Goal: Communication & Community: Answer question/provide support

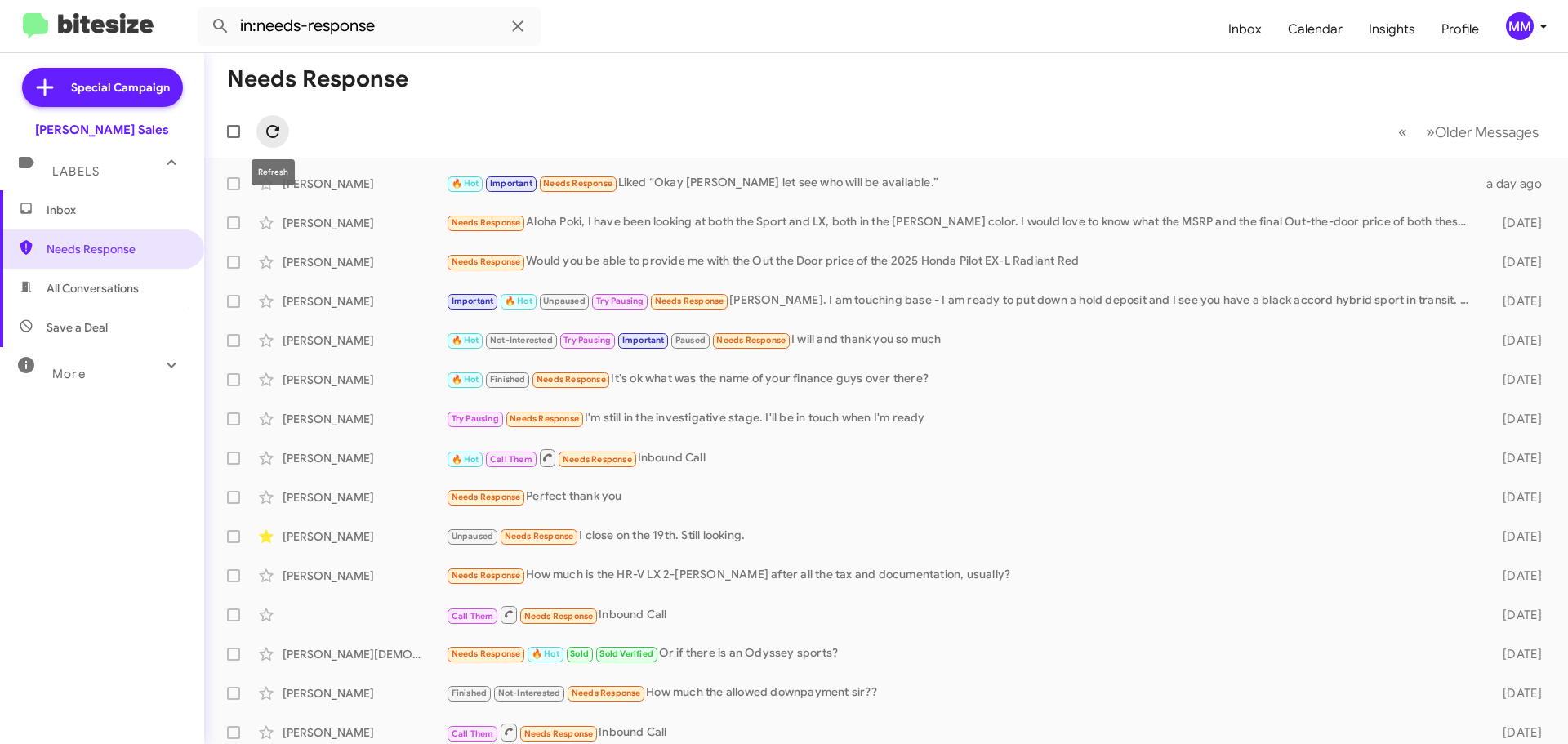
drag, startPoint x: 277, startPoint y: 129, endPoint x: 285, endPoint y: 137, distance: 11.3
click at [285, 137] on span at bounding box center [273, 132] width 33 height 20
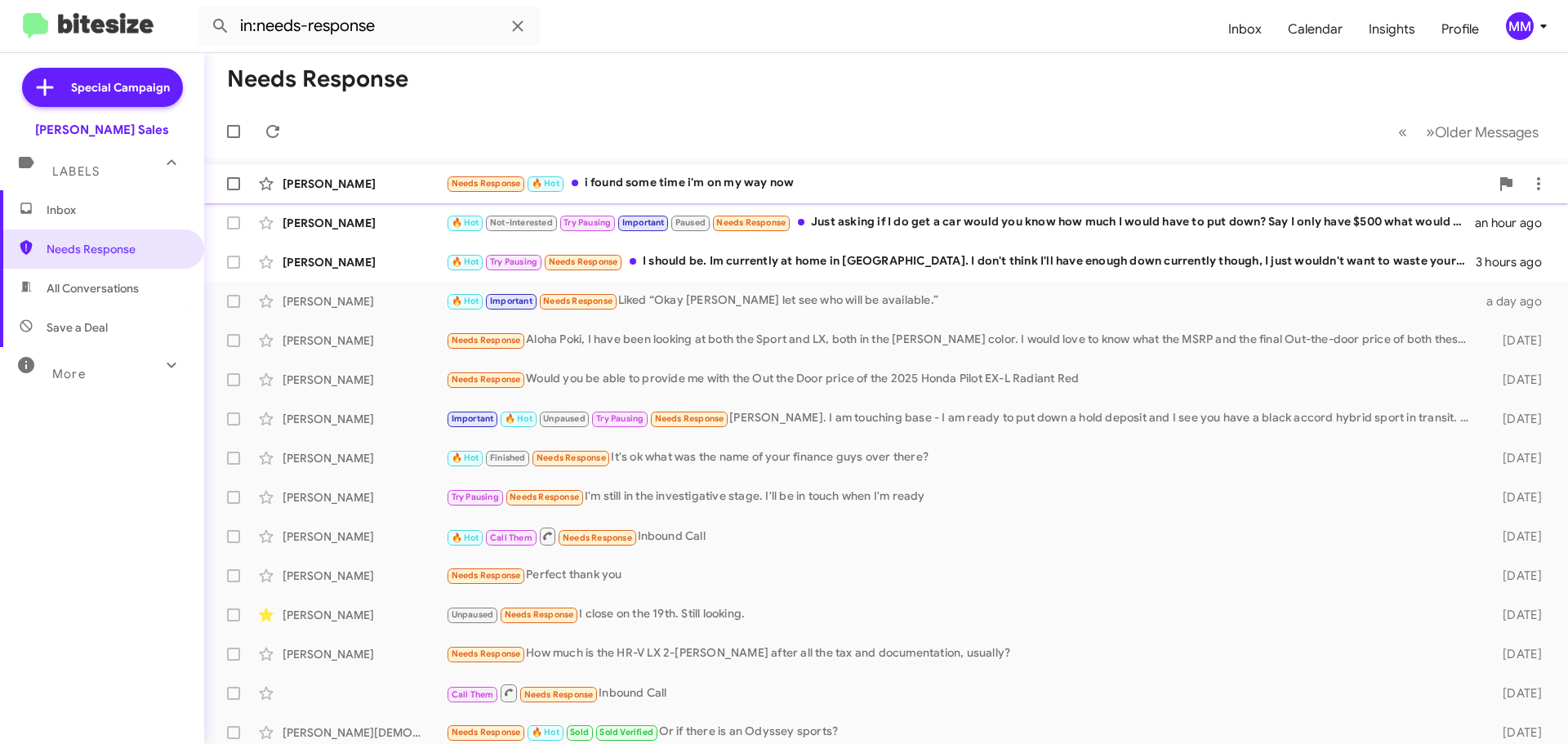
click at [699, 182] on div "Needs Response 🔥 Hot i found some time i'm on my way now" at bounding box center [967, 183] width 1044 height 19
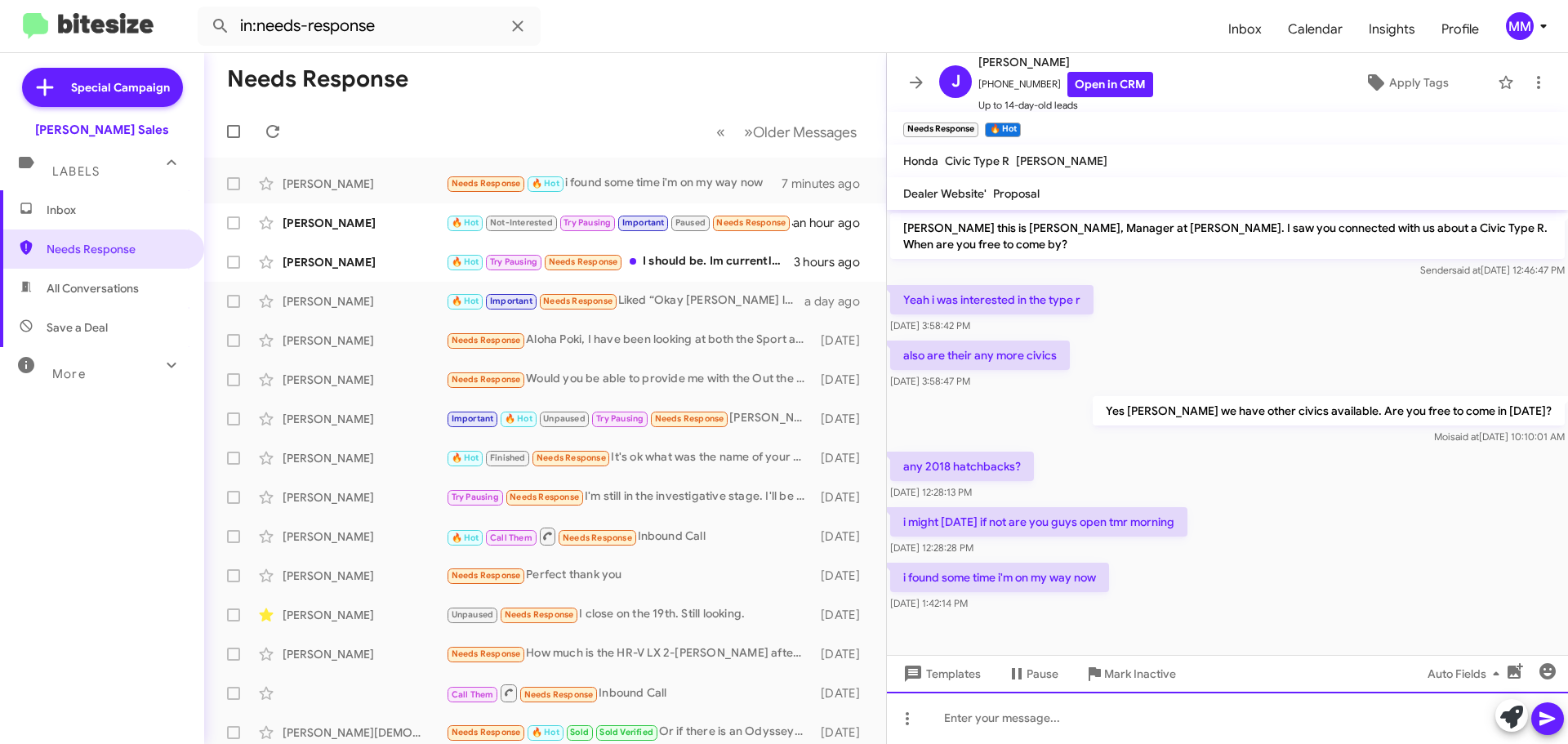
click at [1008, 721] on div at bounding box center [1227, 718] width 681 height 52
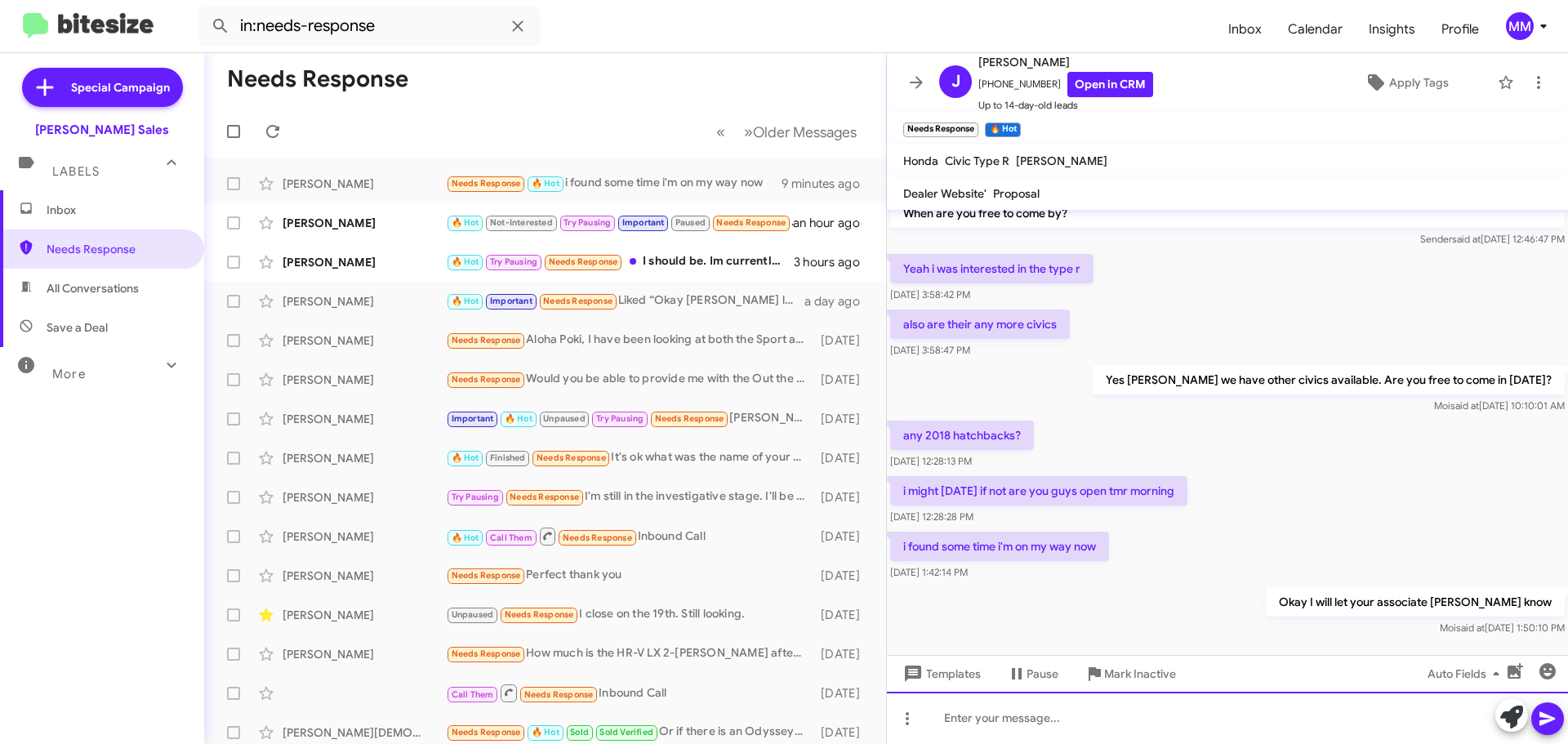
scroll to position [48, 0]
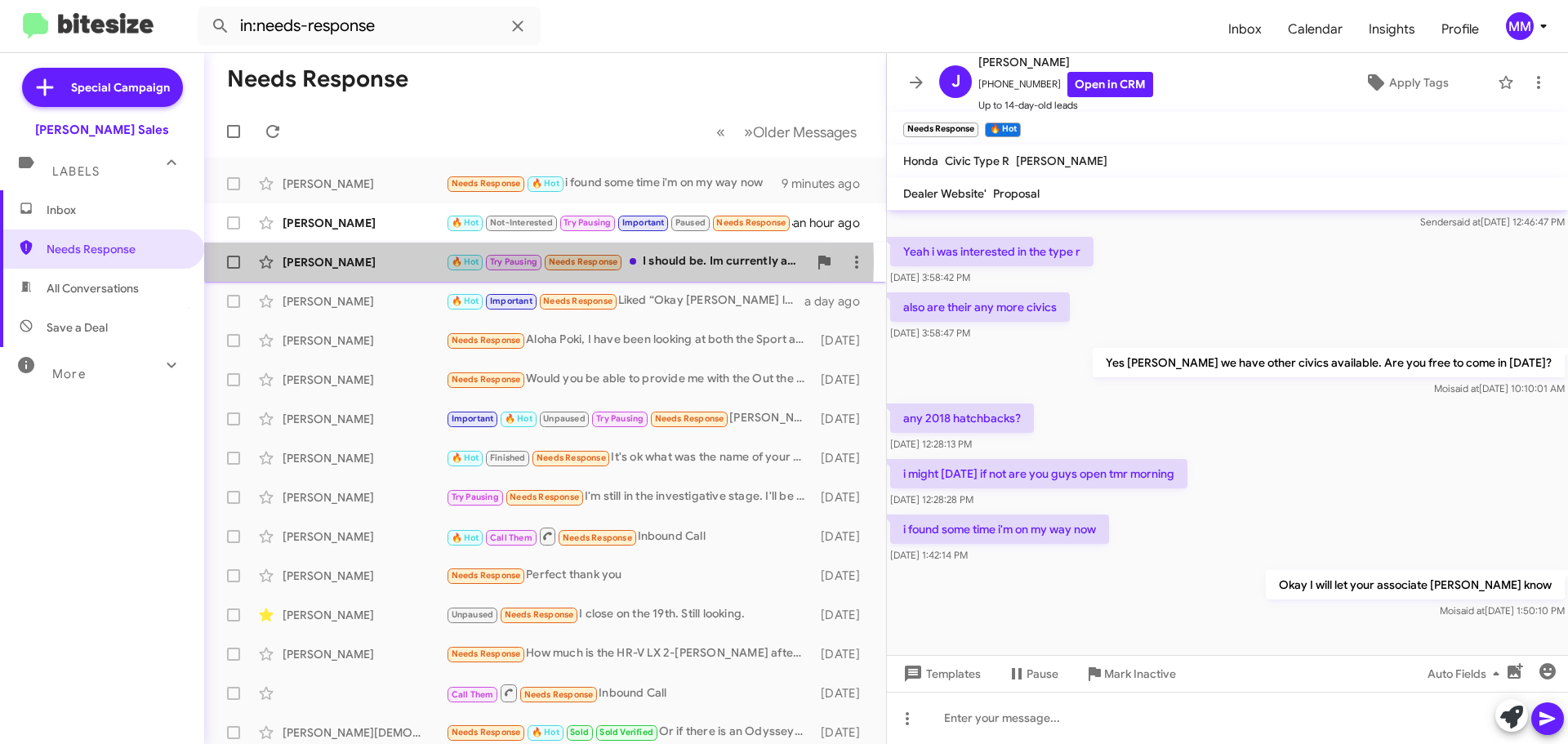
click at [333, 261] on div "[PERSON_NAME]" at bounding box center [364, 262] width 164 height 16
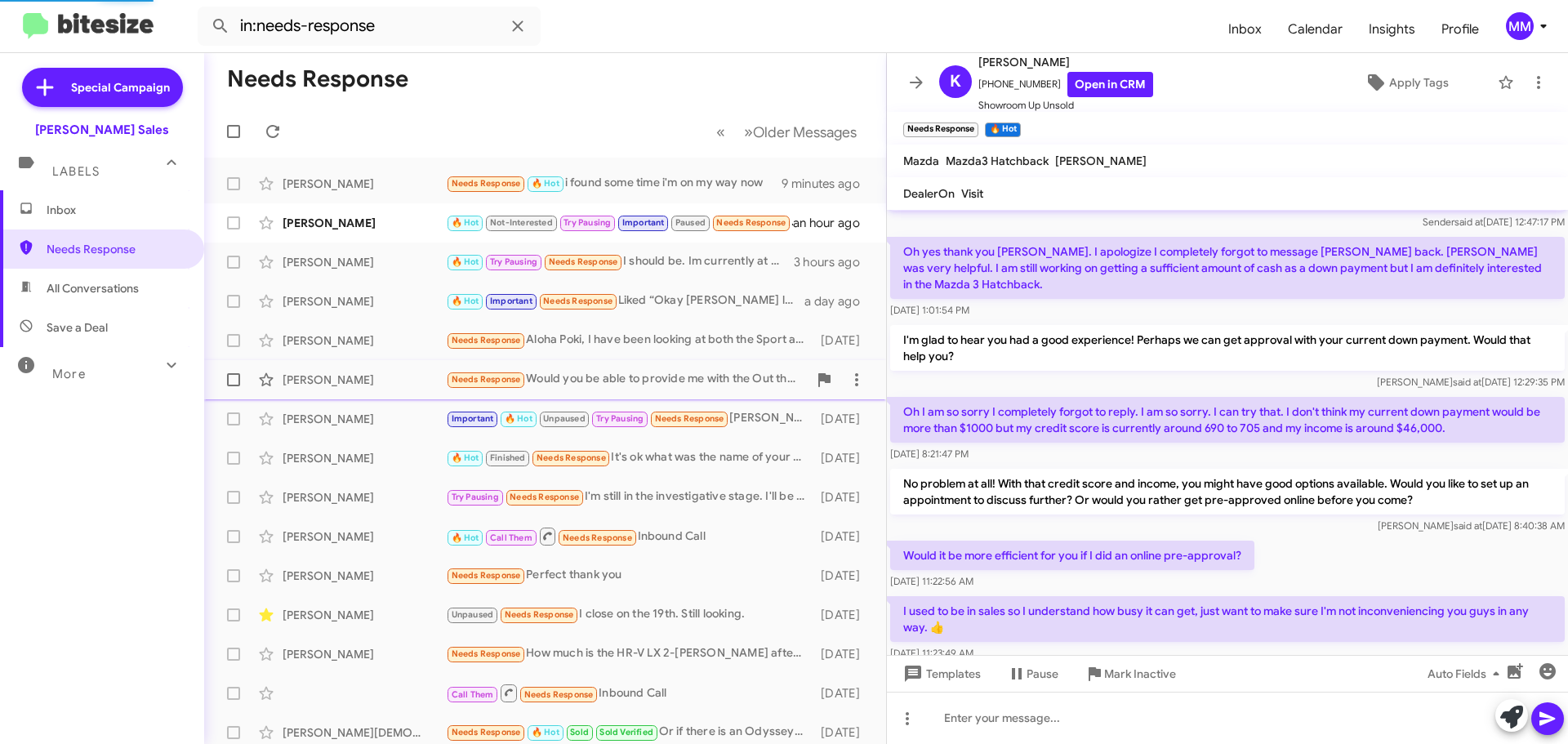
scroll to position [749, 0]
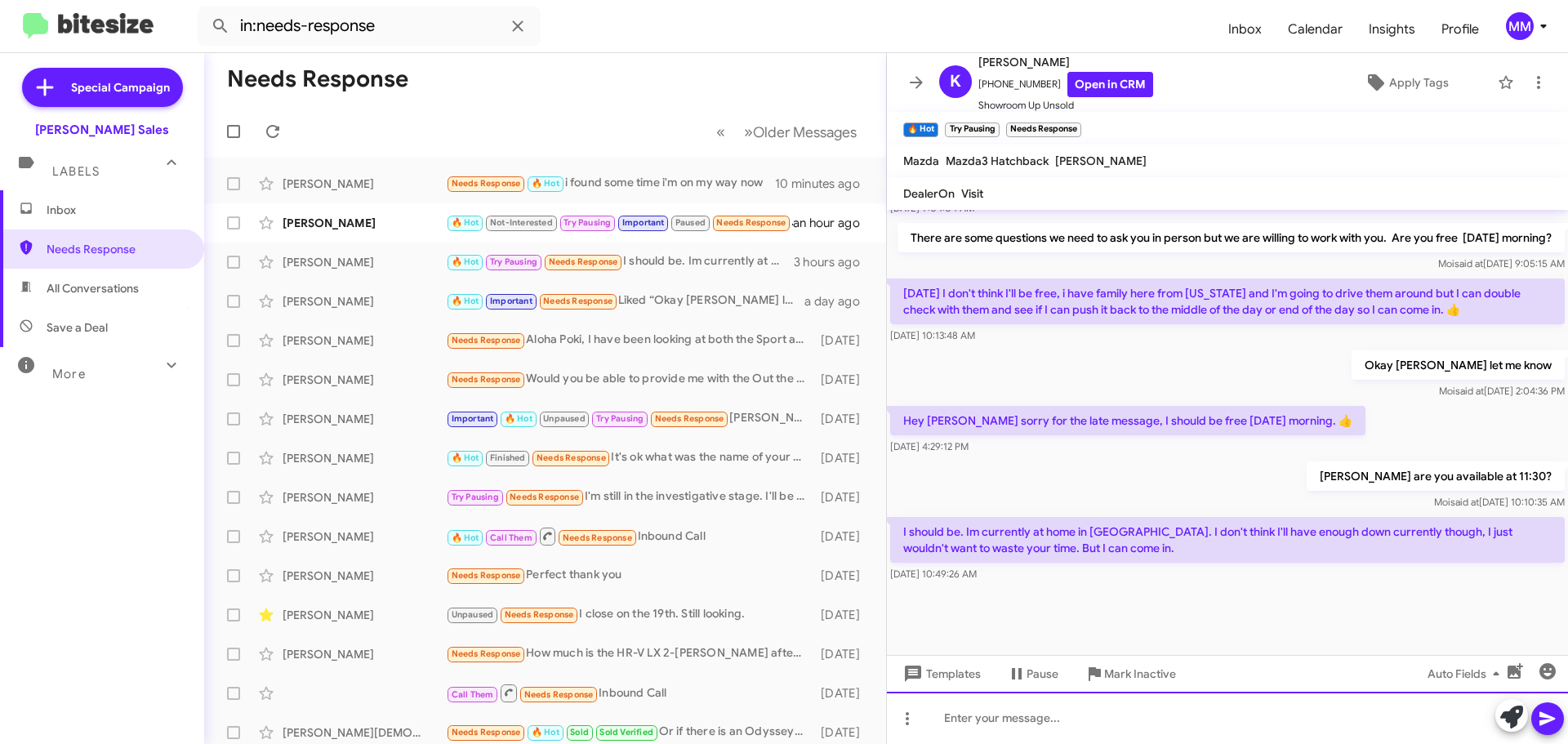
click at [949, 719] on div at bounding box center [1227, 718] width 681 height 52
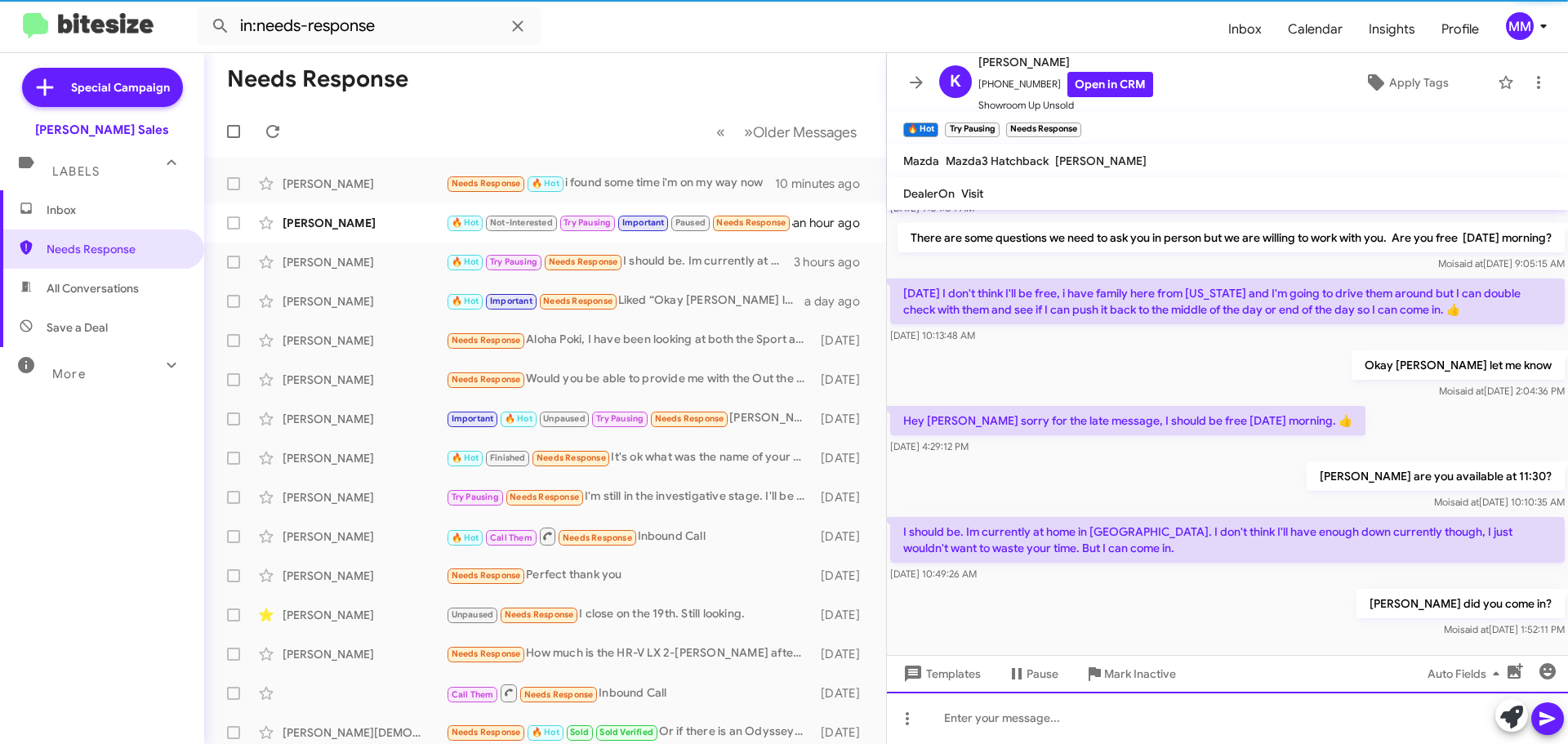
scroll to position [0, 0]
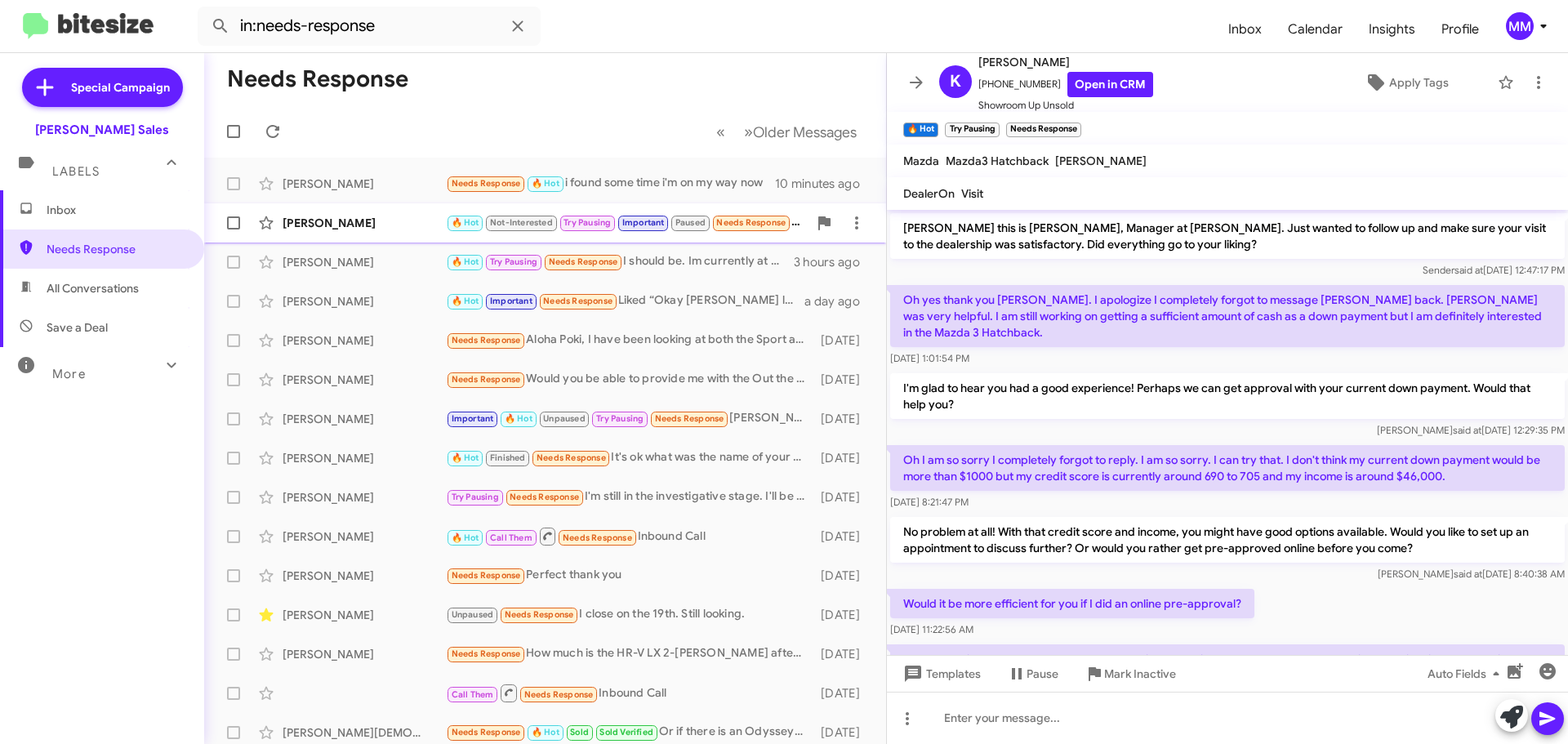
click at [408, 221] on div "[PERSON_NAME]" at bounding box center [364, 223] width 164 height 16
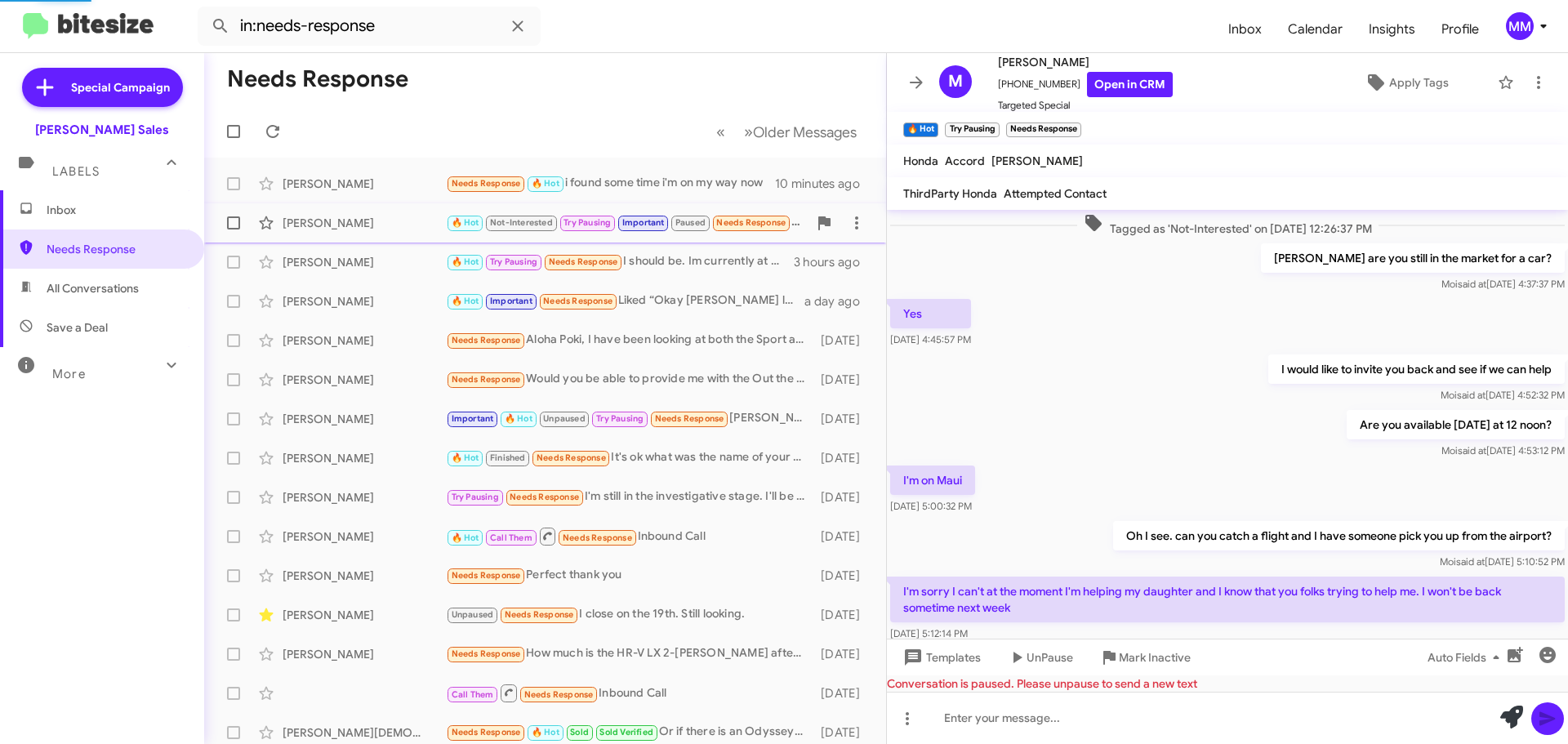
scroll to position [758, 0]
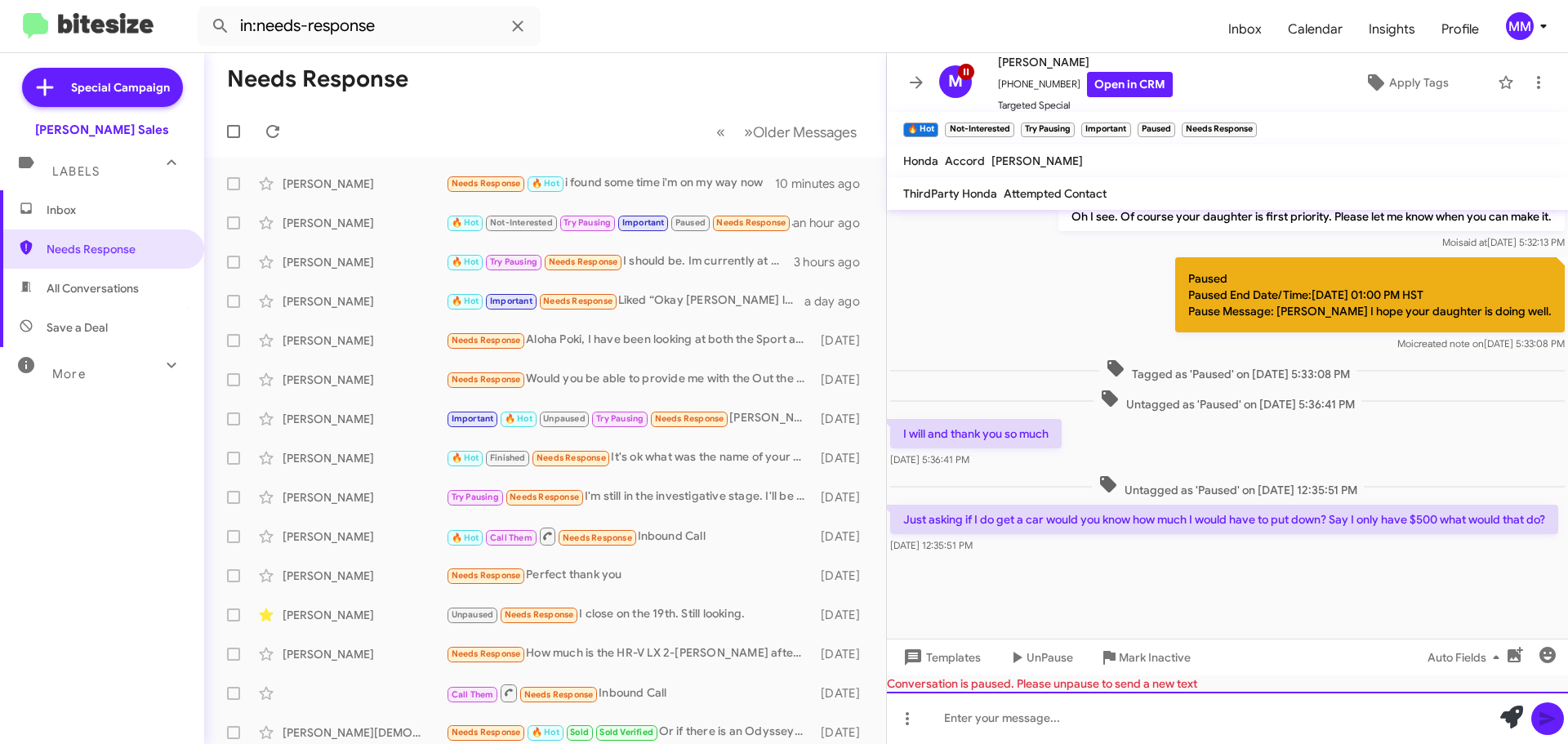
click at [991, 723] on div at bounding box center [1227, 718] width 681 height 52
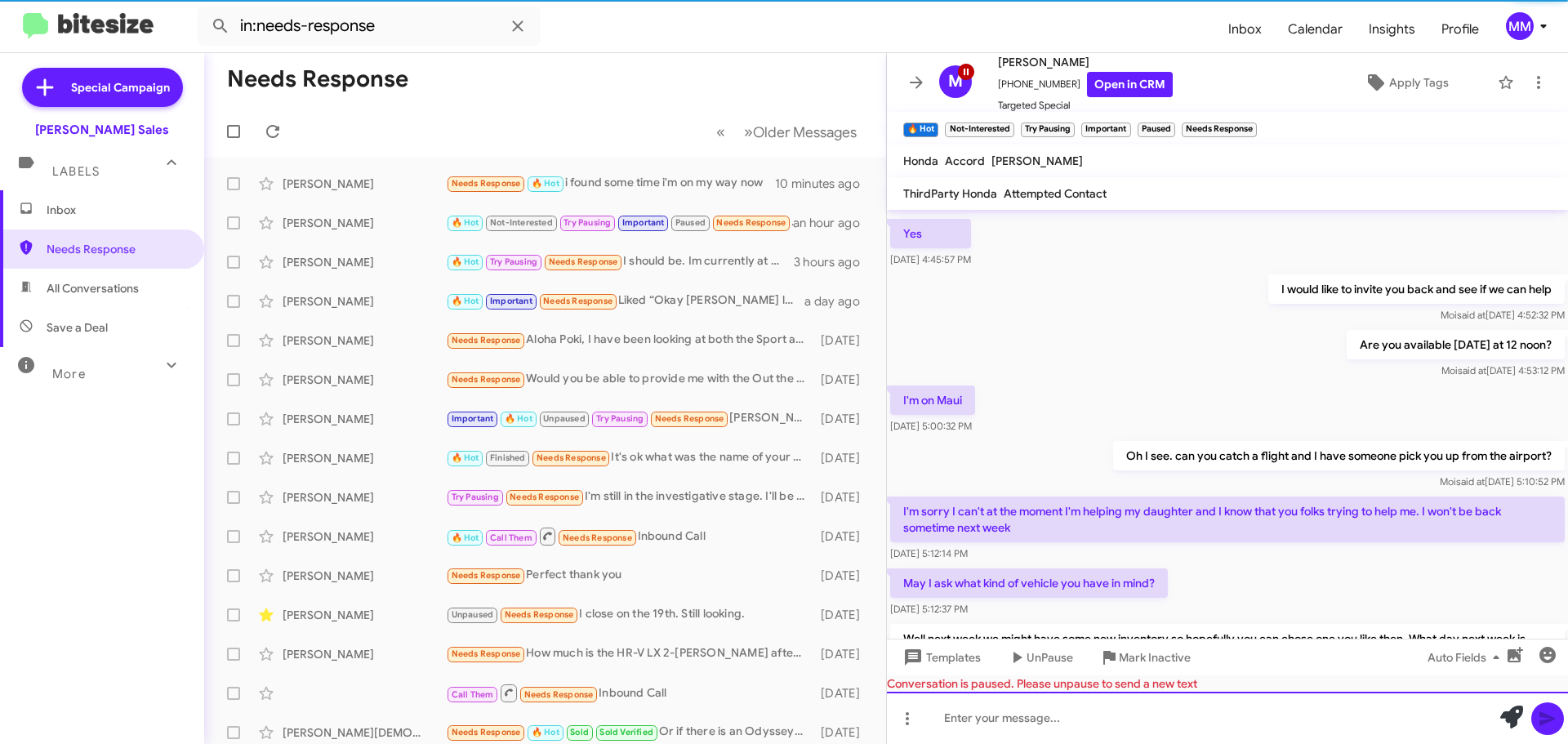
scroll to position [0, 0]
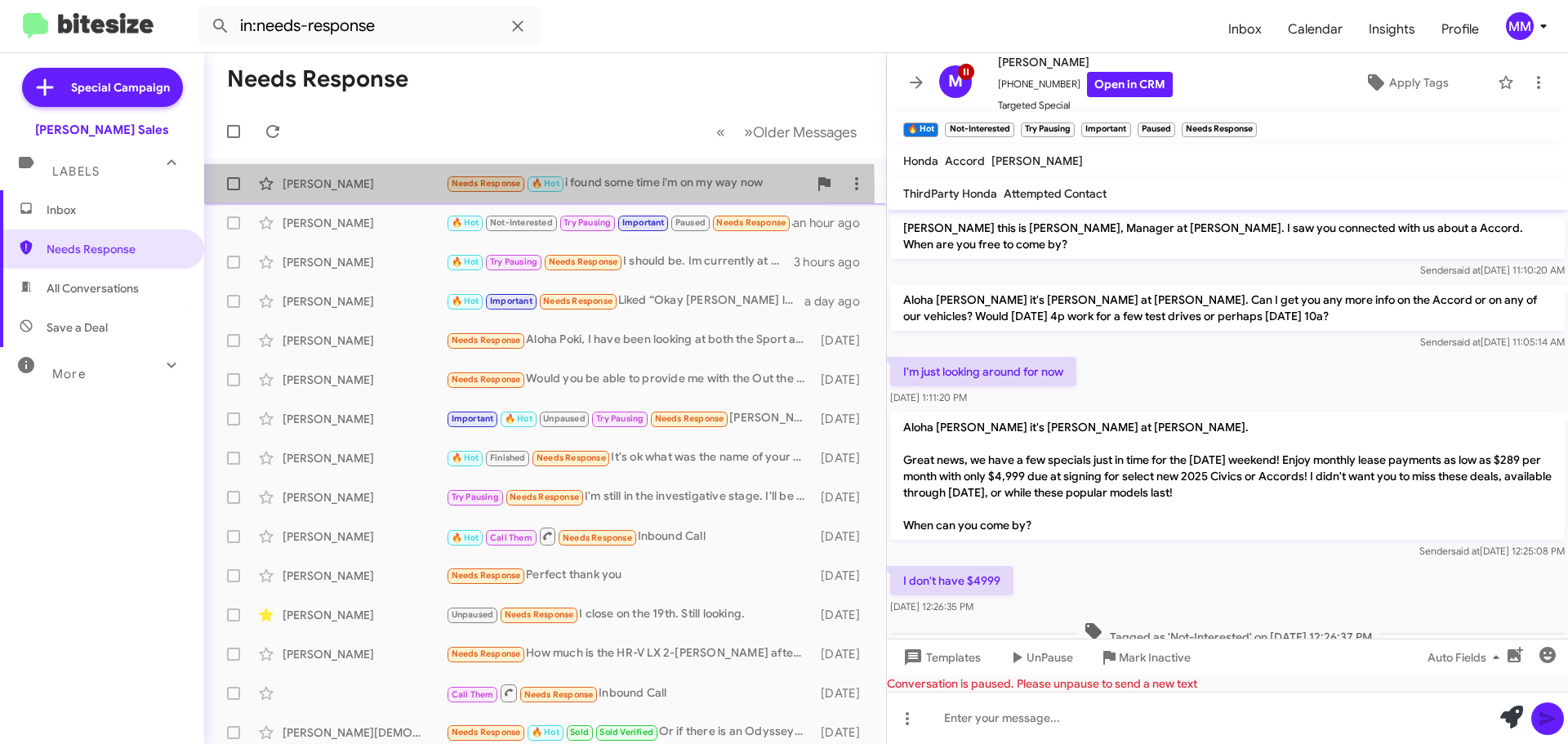
click at [333, 190] on div "[PERSON_NAME]" at bounding box center [364, 184] width 164 height 16
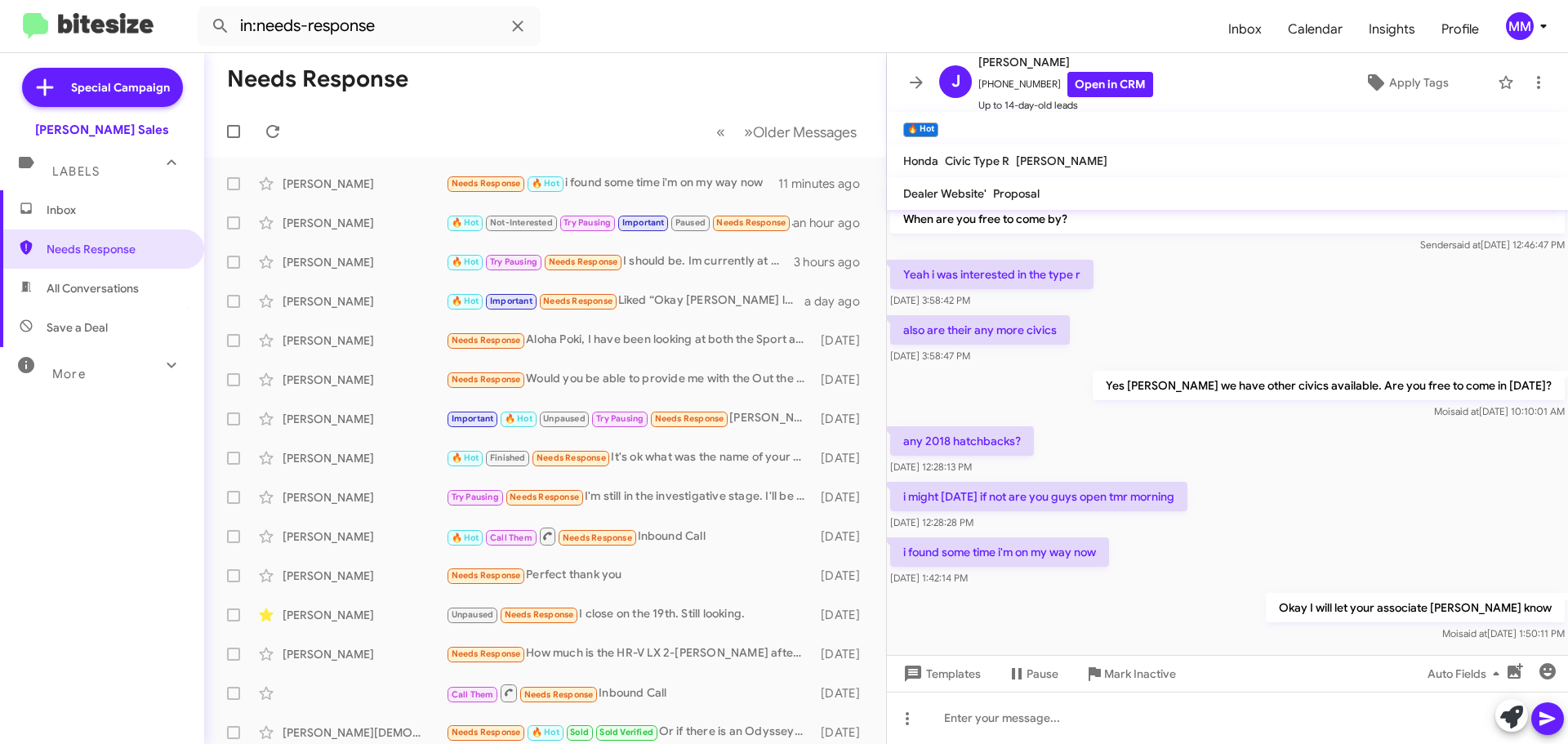
scroll to position [48, 0]
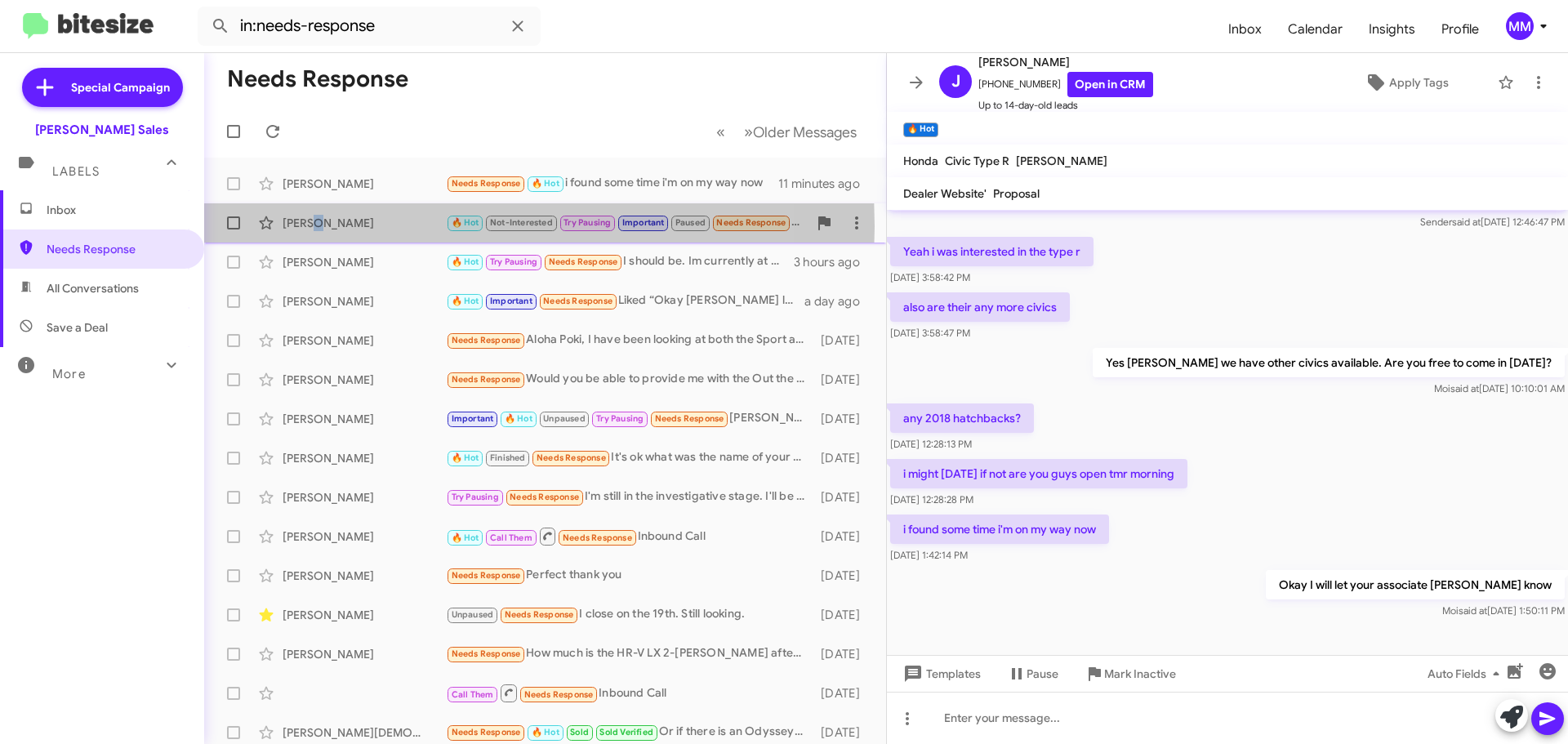
click at [317, 226] on div "[PERSON_NAME]" at bounding box center [364, 223] width 164 height 16
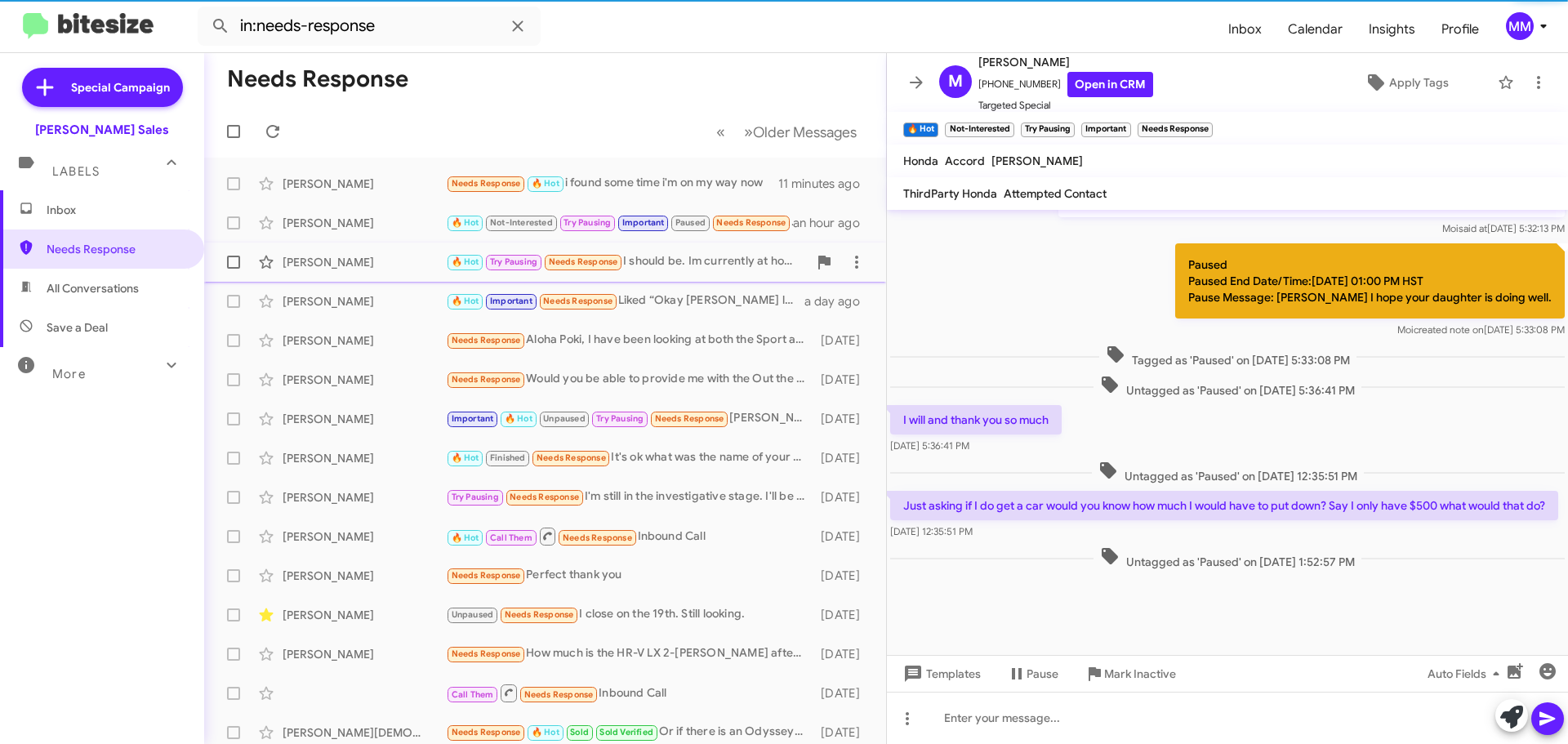
click at [328, 256] on div "[PERSON_NAME]" at bounding box center [364, 262] width 164 height 16
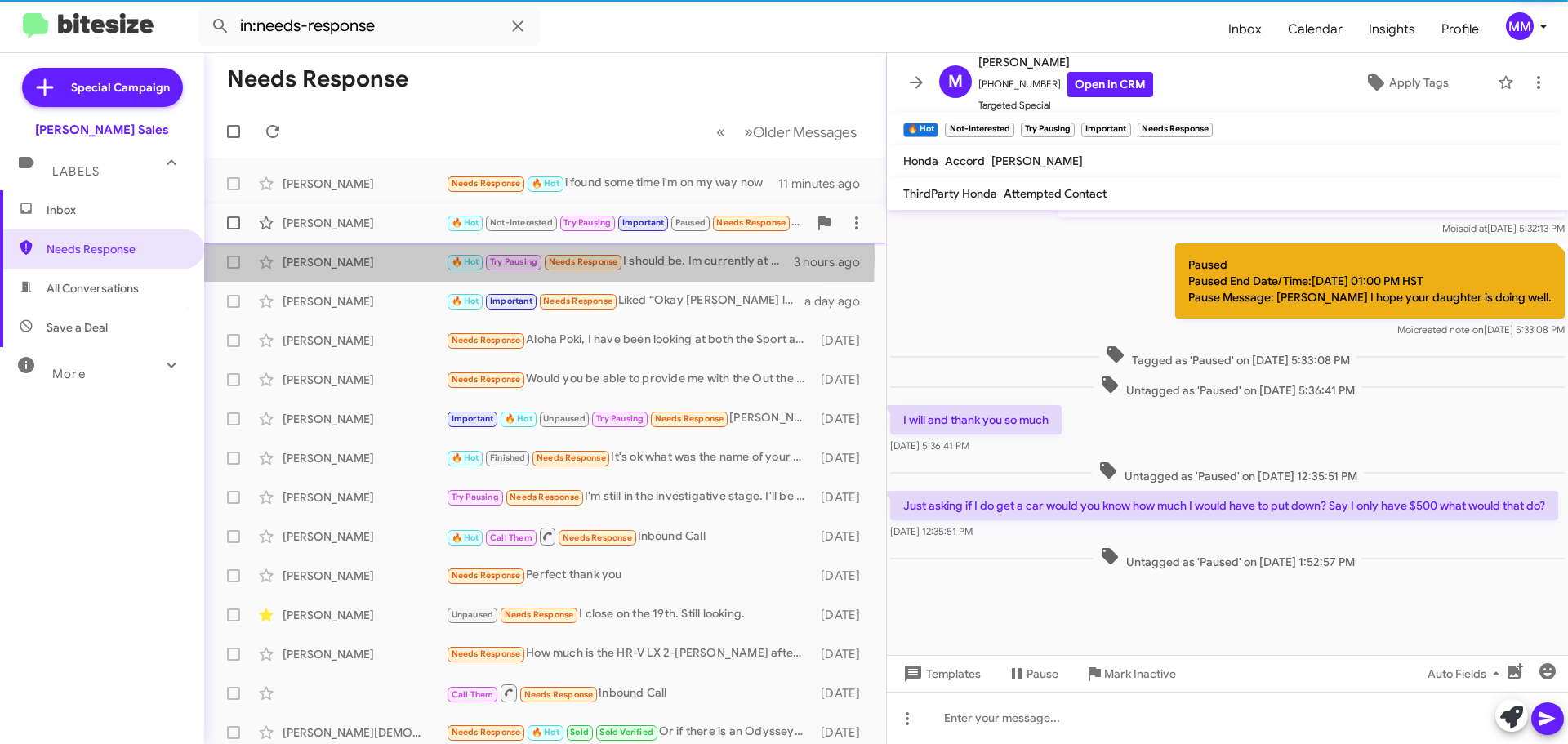
scroll to position [808, 0]
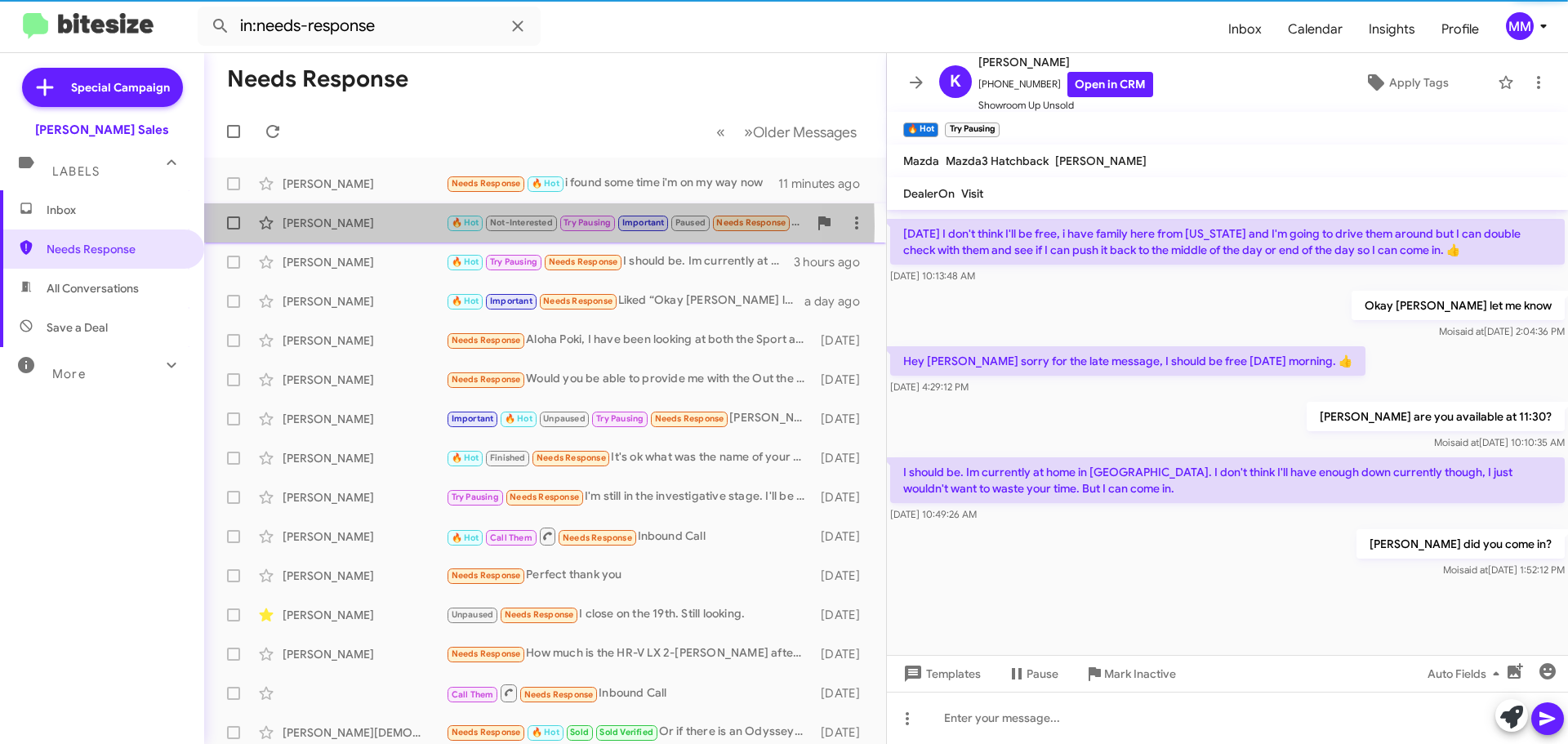
click at [329, 226] on div "[PERSON_NAME]" at bounding box center [364, 223] width 164 height 16
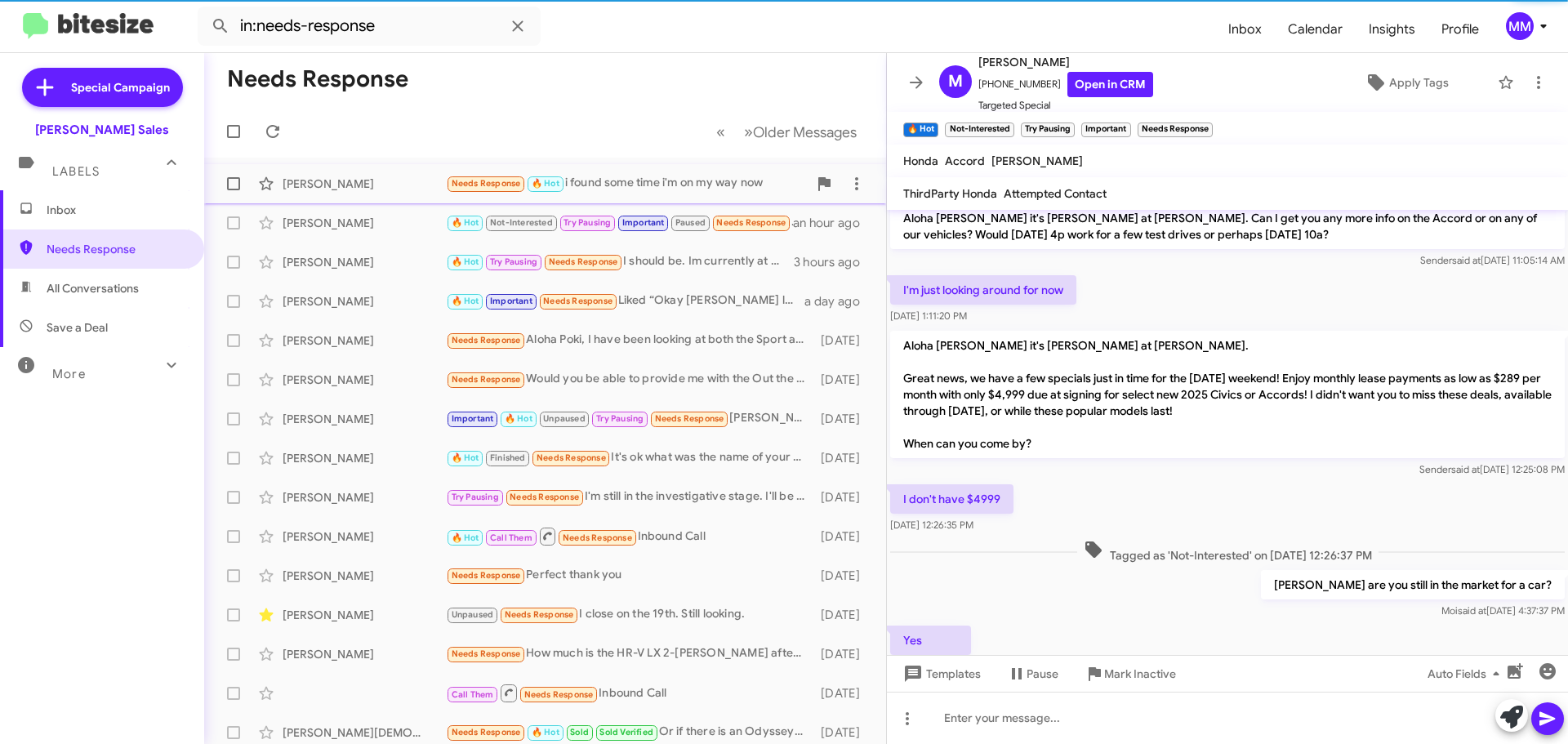
click at [326, 192] on div "[PERSON_NAME] Needs Response 🔥 Hot i found some time i'm on my way now 11 minut…" at bounding box center [545, 184] width 656 height 33
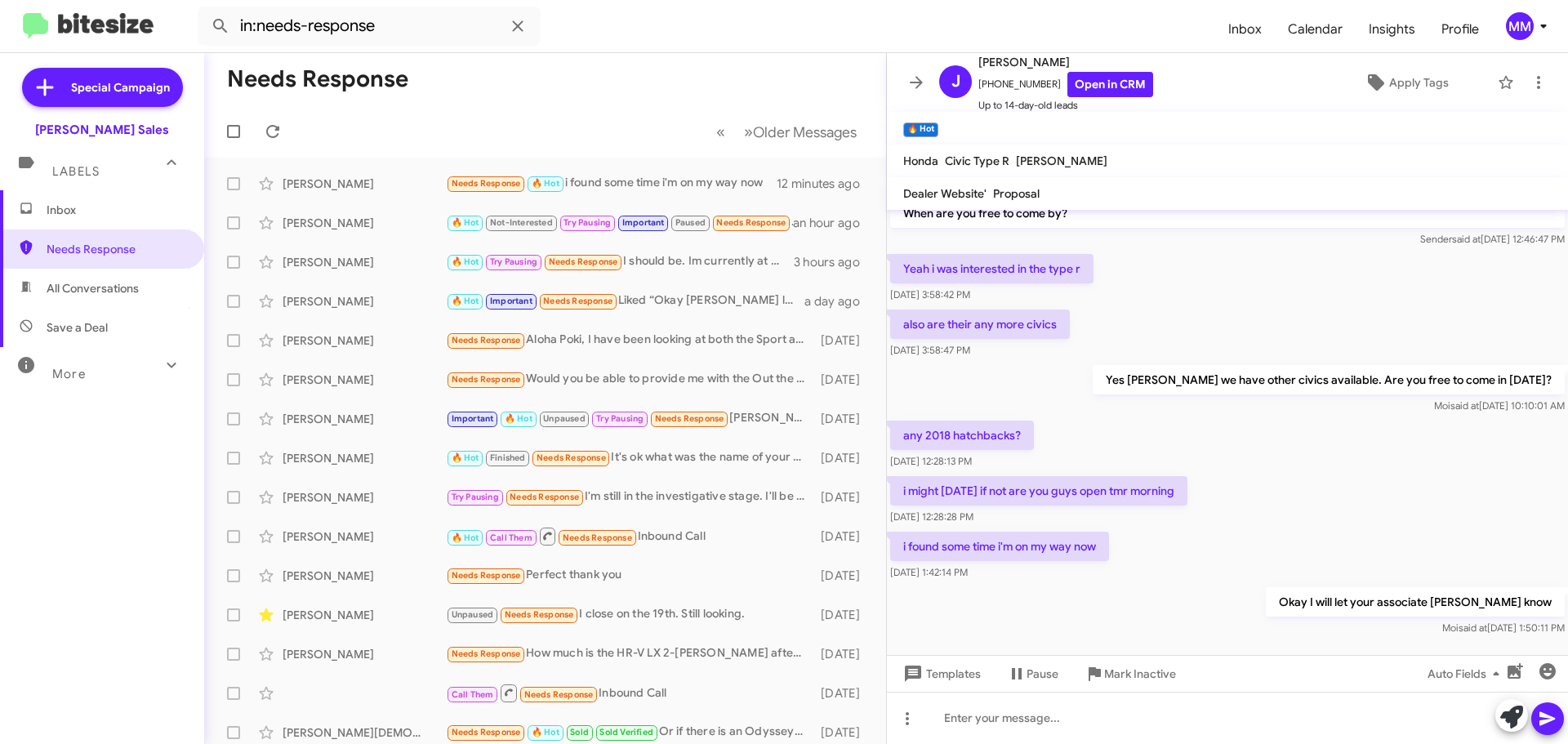
scroll to position [48, 0]
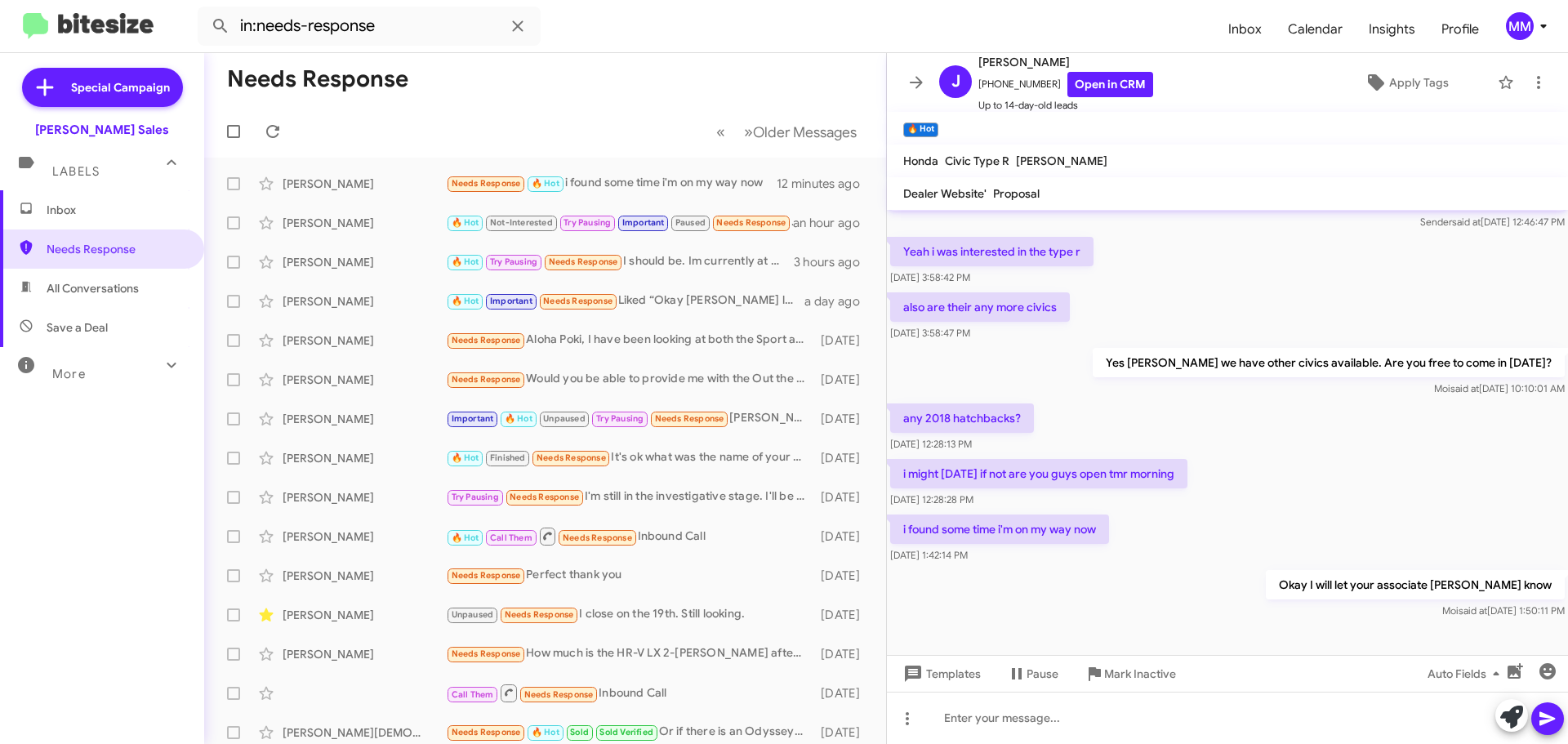
click at [80, 206] on span "Inbox" at bounding box center [116, 210] width 139 height 16
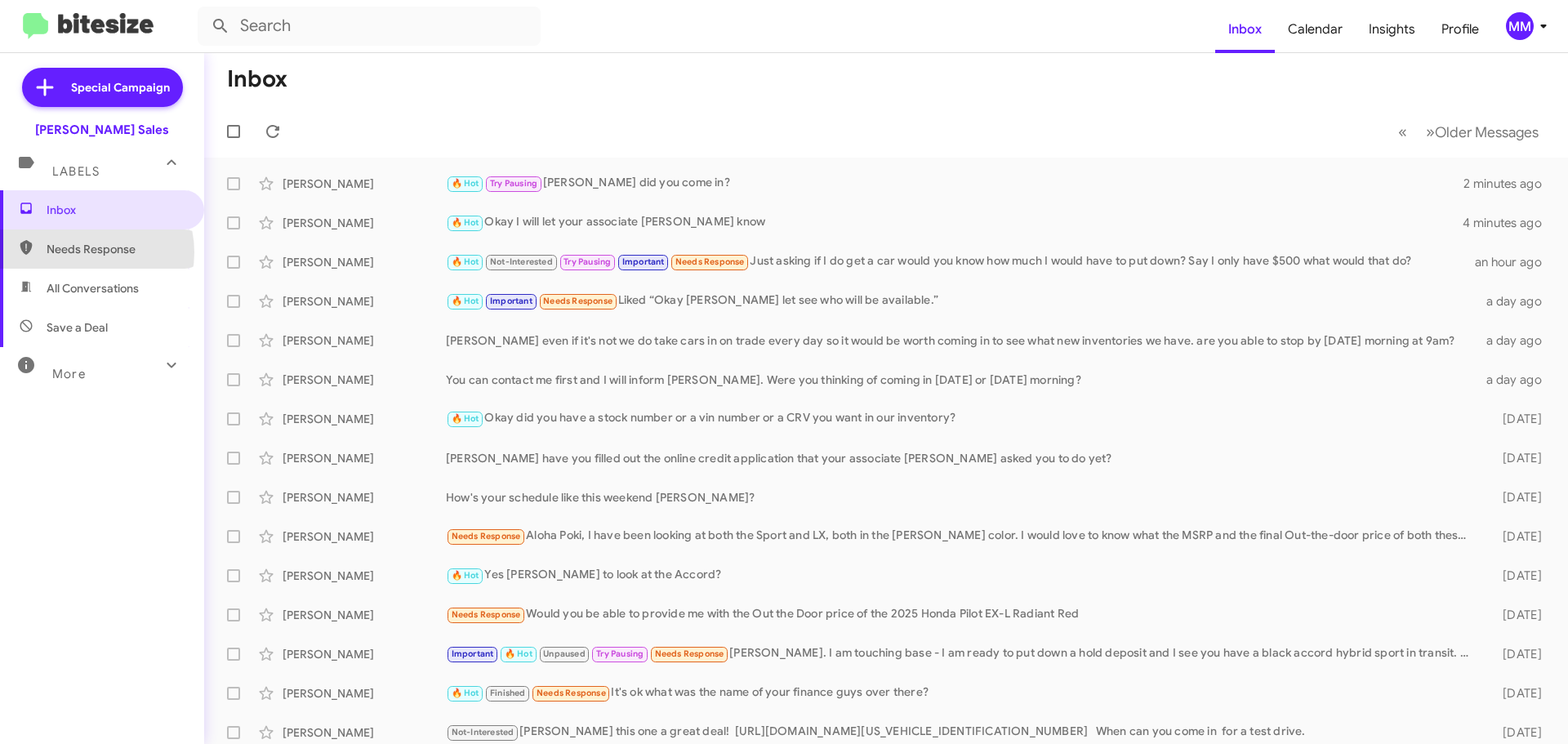
click at [83, 252] on span "Needs Response" at bounding box center [116, 250] width 139 height 16
type input "in:needs-response"
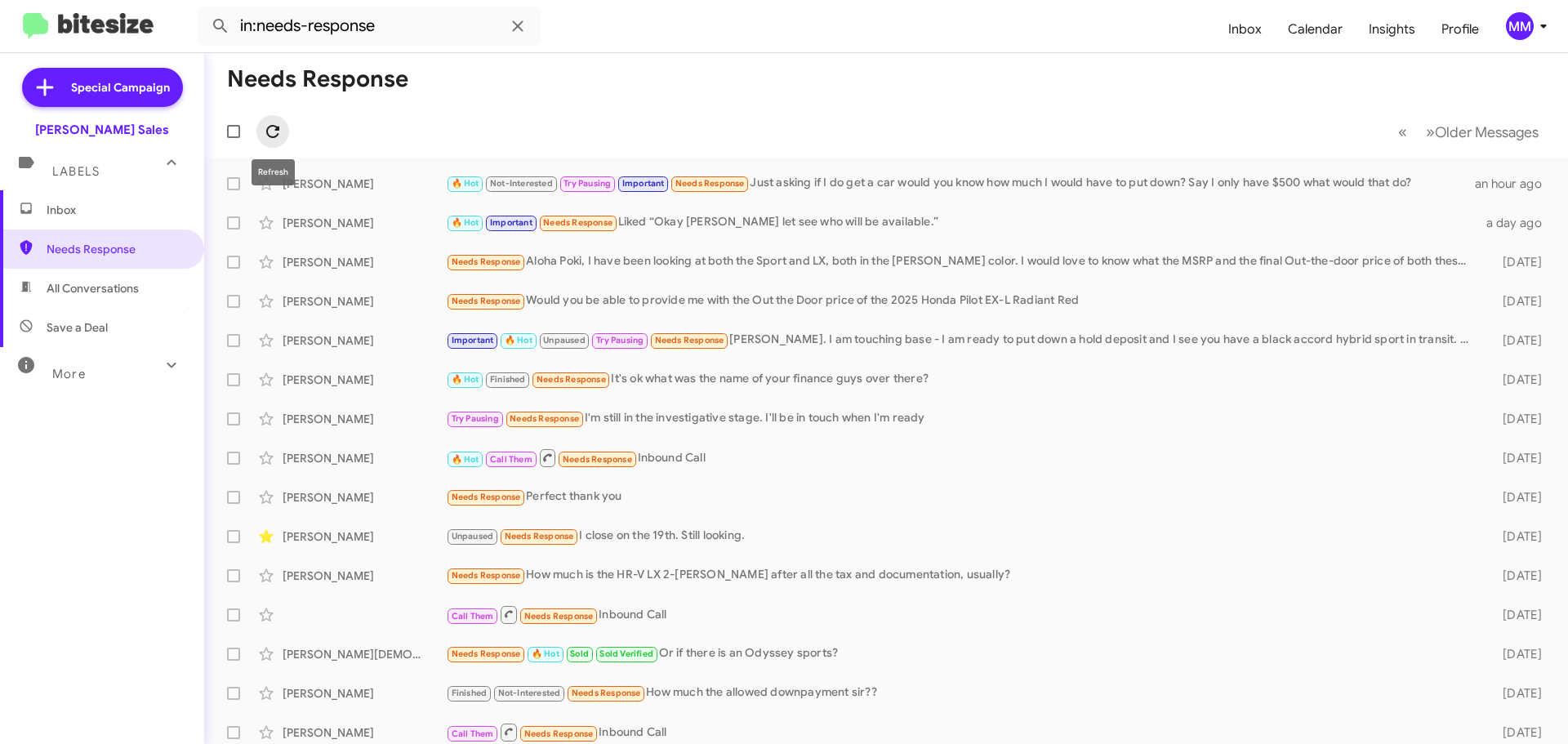
click at [278, 132] on icon at bounding box center [273, 132] width 20 height 20
click at [271, 135] on icon at bounding box center [273, 132] width 20 height 20
click at [275, 131] on icon at bounding box center [273, 132] width 20 height 20
click at [271, 131] on icon at bounding box center [273, 132] width 20 height 20
